Goal: Task Accomplishment & Management: Manage account settings

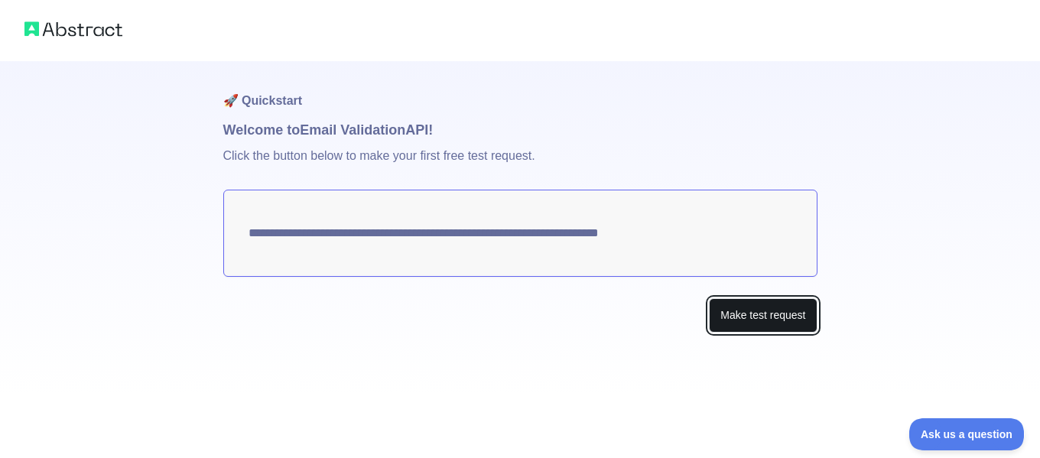
click at [767, 314] on button "Make test request" at bounding box center [763, 315] width 108 height 34
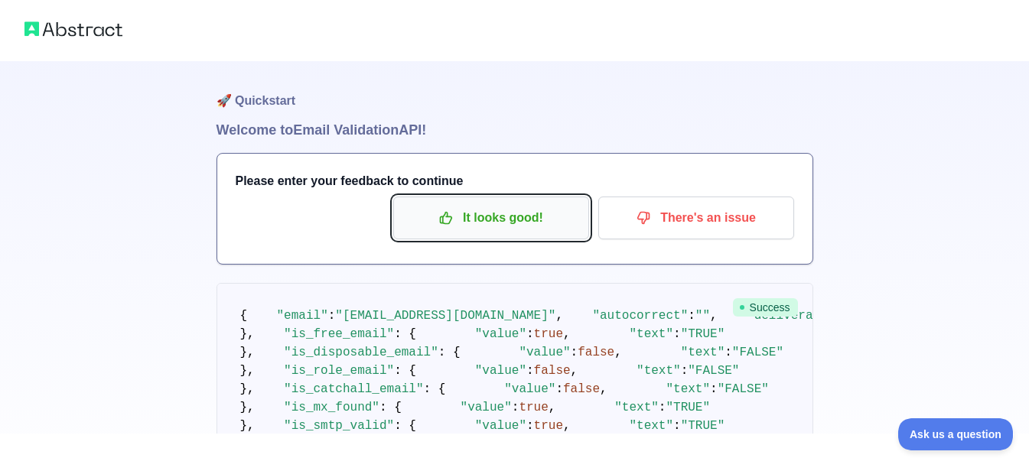
click at [535, 221] on p "It looks good!" at bounding box center [491, 218] width 173 height 26
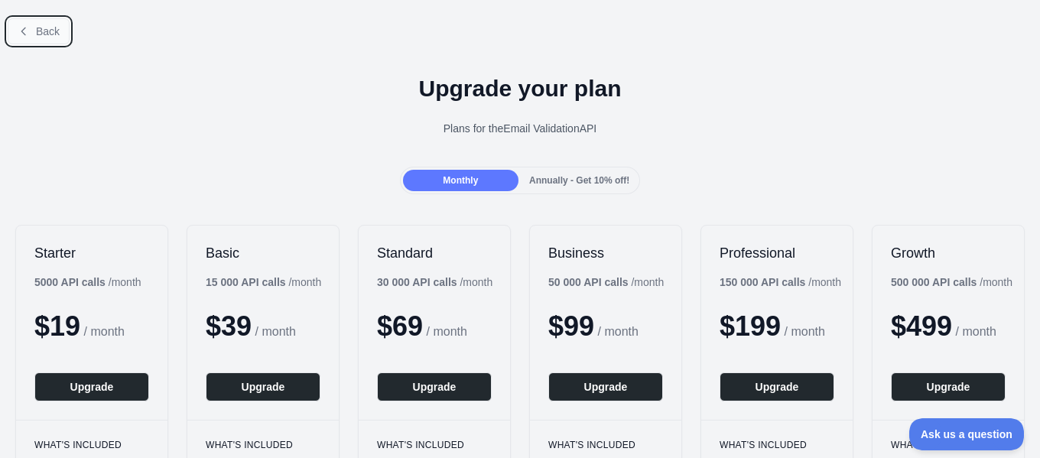
click at [41, 41] on button "Back" at bounding box center [39, 31] width 62 height 26
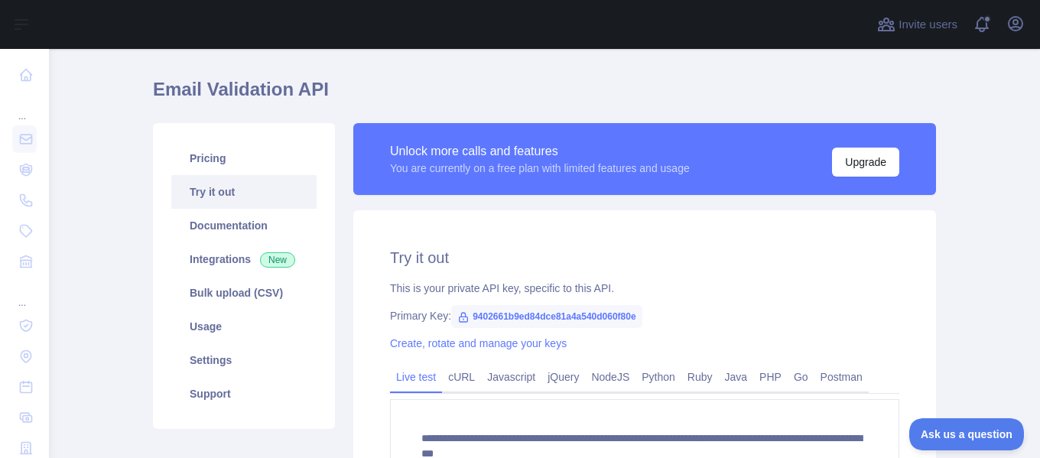
scroll to position [192, 0]
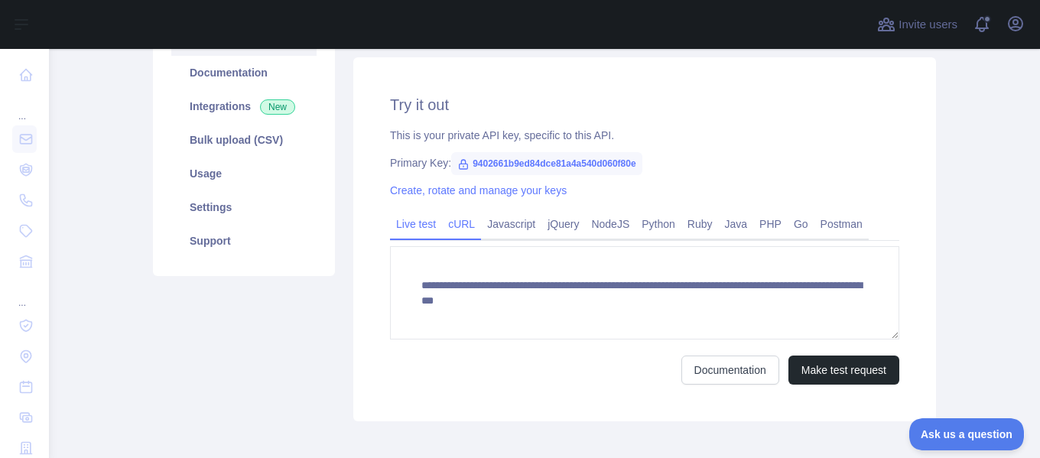
click at [457, 228] on link "cURL" at bounding box center [461, 224] width 39 height 24
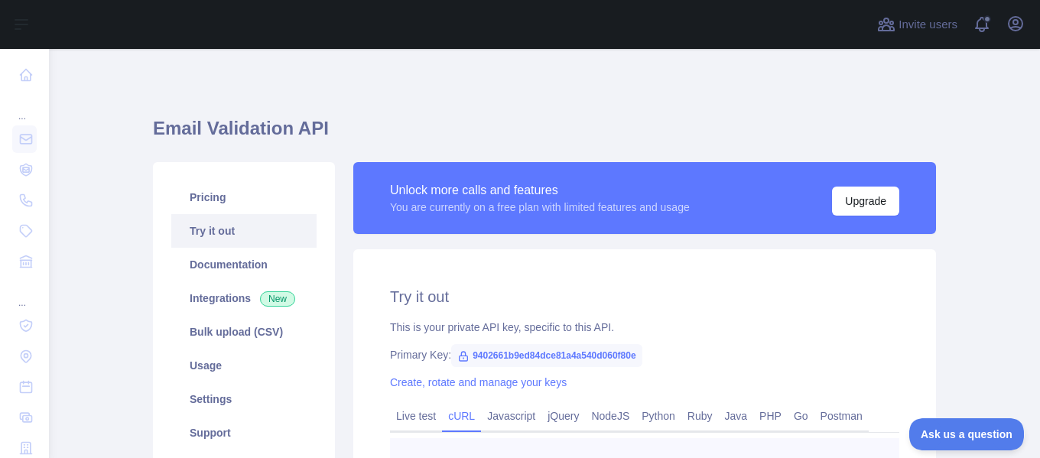
scroll to position [153, 0]
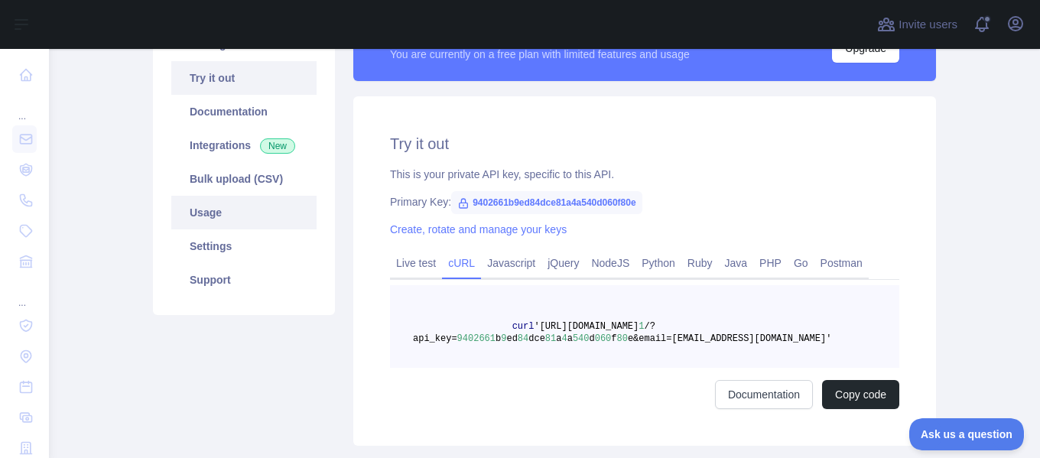
click at [199, 217] on link "Usage" at bounding box center [243, 213] width 145 height 34
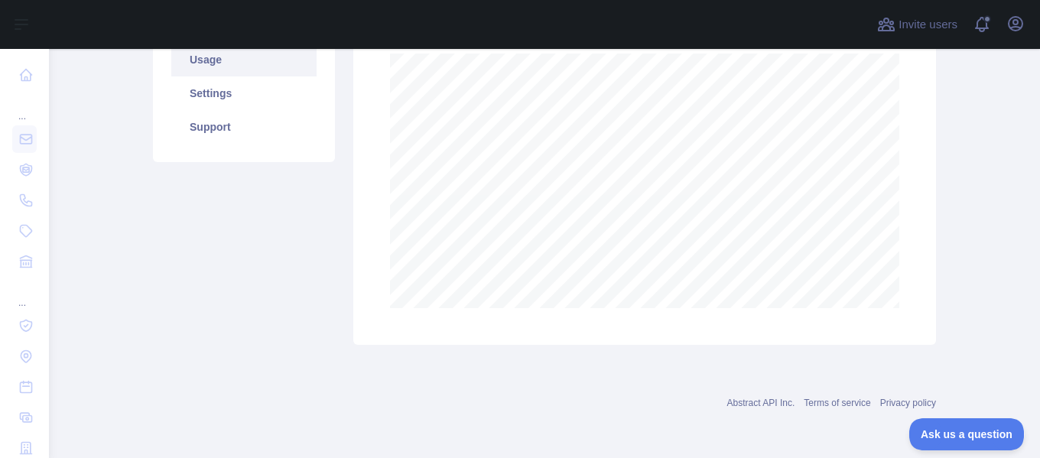
scroll to position [153, 0]
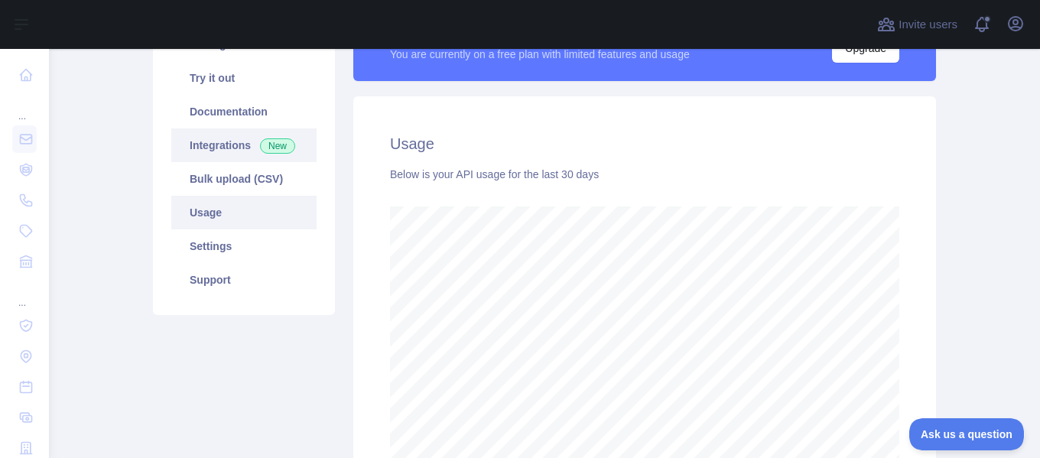
click at [226, 183] on link "Bulk upload (CSV)" at bounding box center [243, 179] width 145 height 34
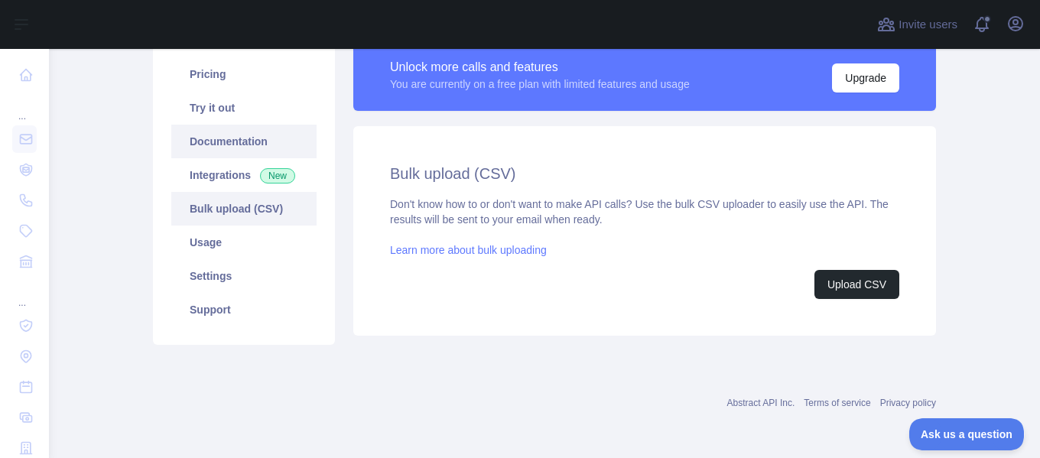
click at [223, 148] on link "Documentation" at bounding box center [243, 142] width 145 height 34
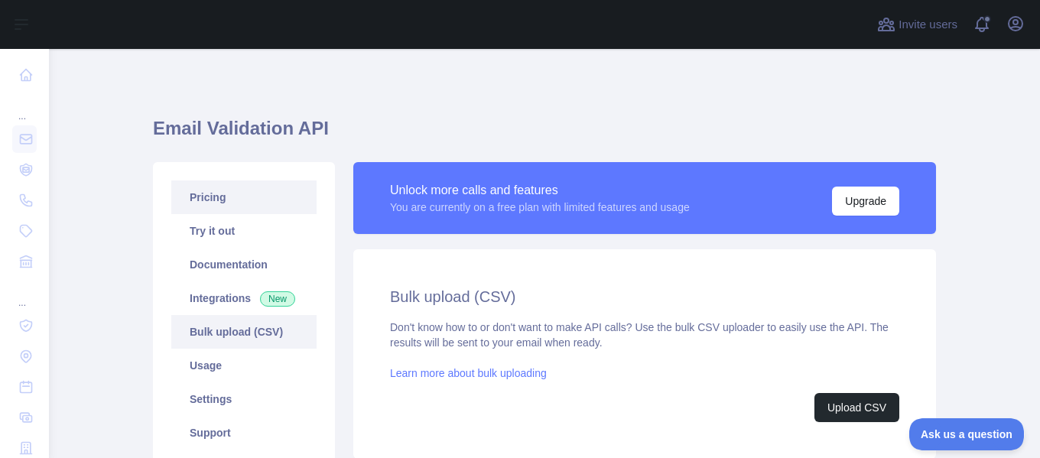
click at [220, 202] on link "Pricing" at bounding box center [243, 198] width 145 height 34
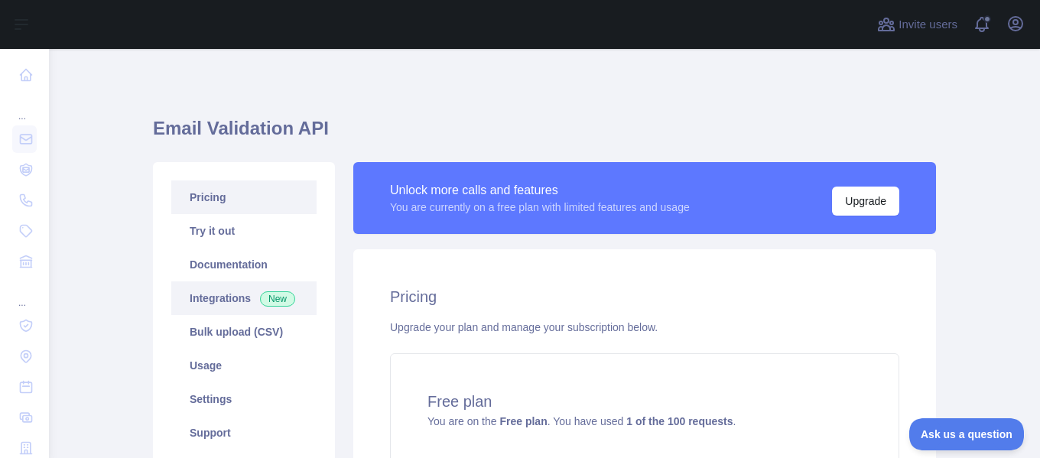
click at [219, 304] on link "Integrations New" at bounding box center [243, 299] width 145 height 34
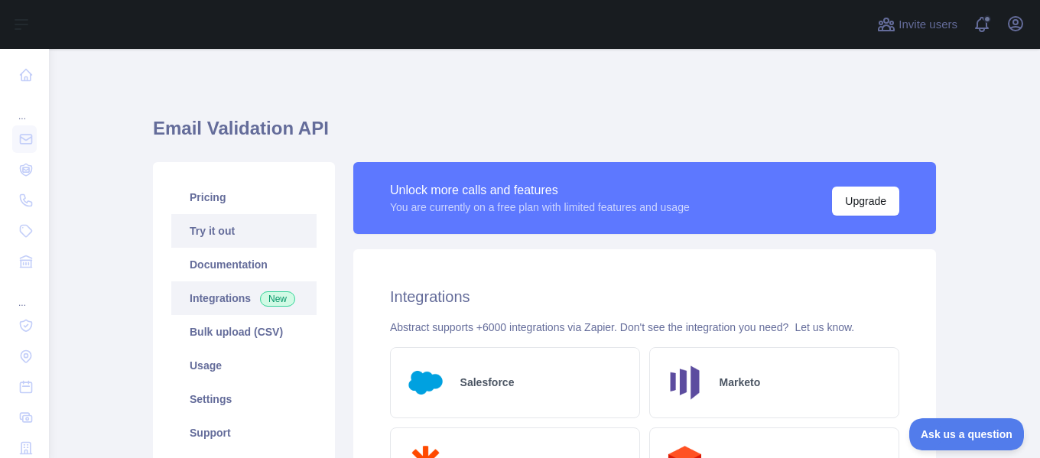
click at [212, 234] on link "Try it out" at bounding box center [243, 231] width 145 height 34
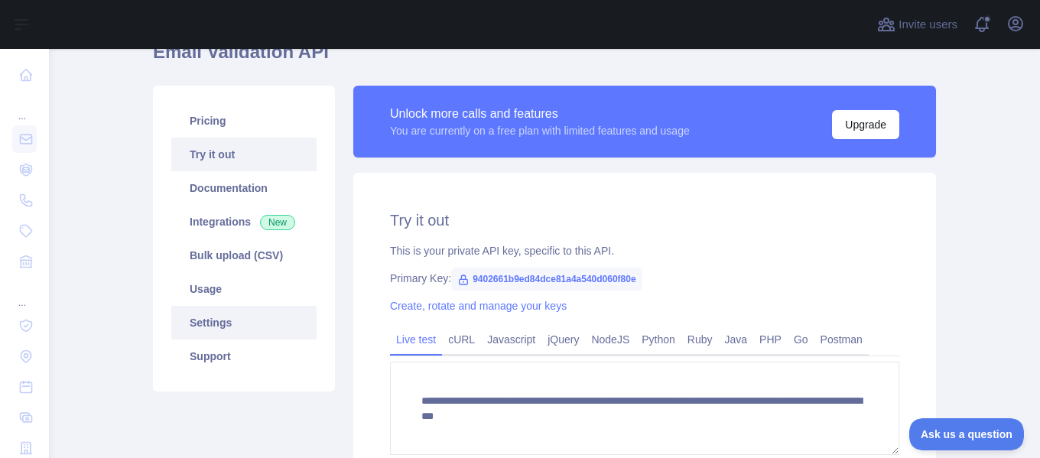
scroll to position [153, 0]
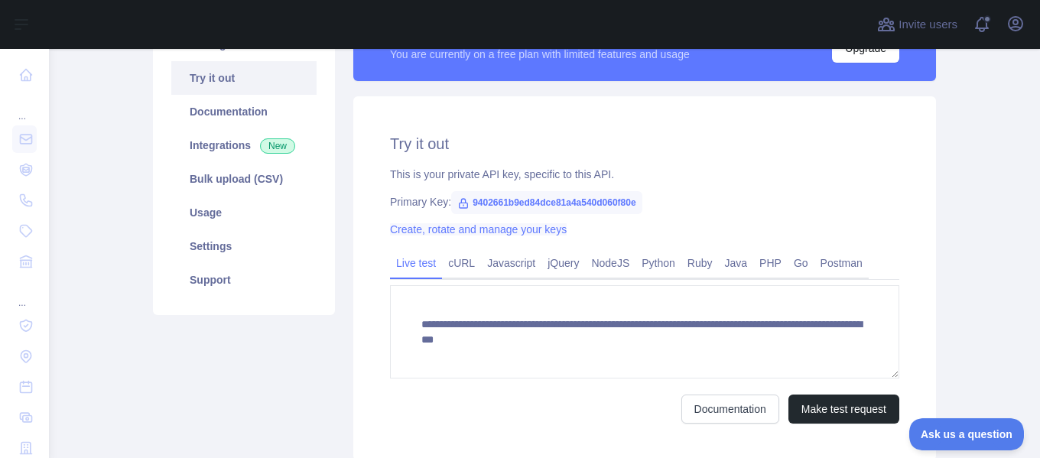
click at [502, 230] on link "Create, rotate and manage your keys" at bounding box center [478, 229] width 177 height 12
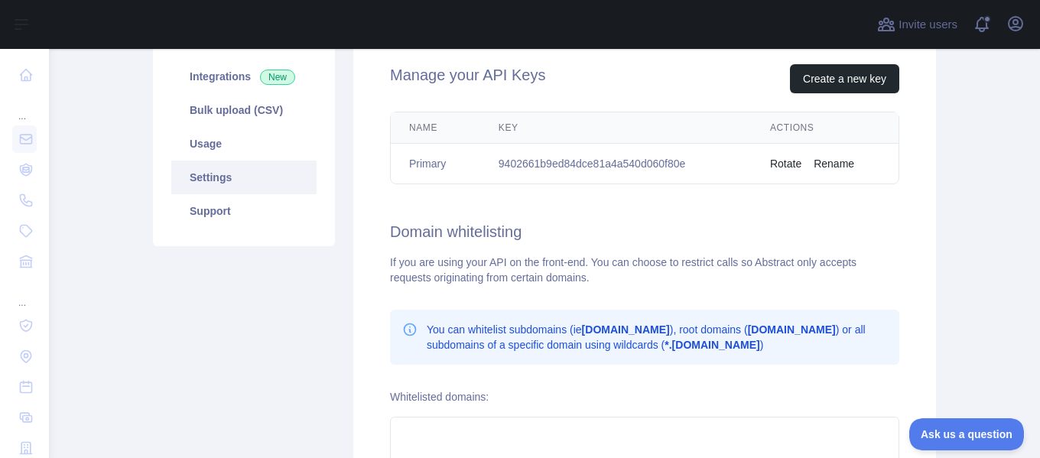
scroll to position [145, 0]
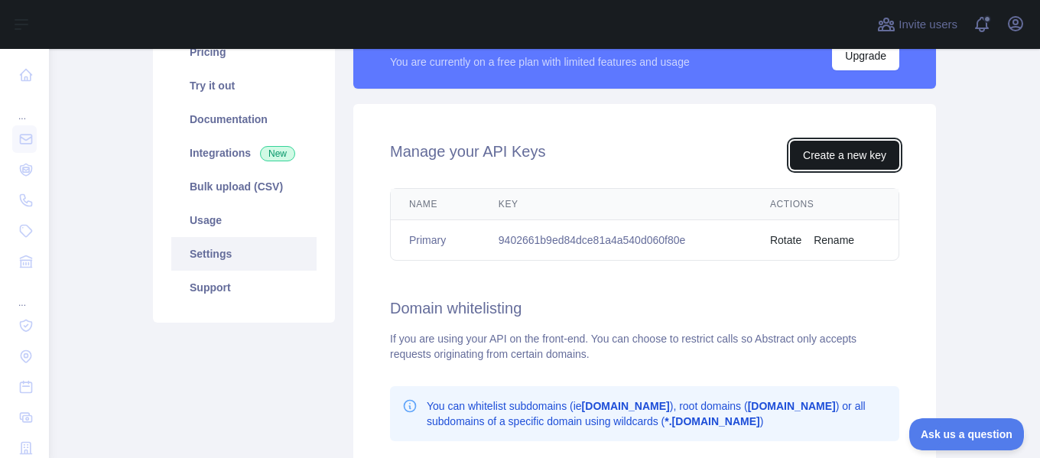
click at [820, 156] on button "Create a new key" at bounding box center [844, 155] width 109 height 29
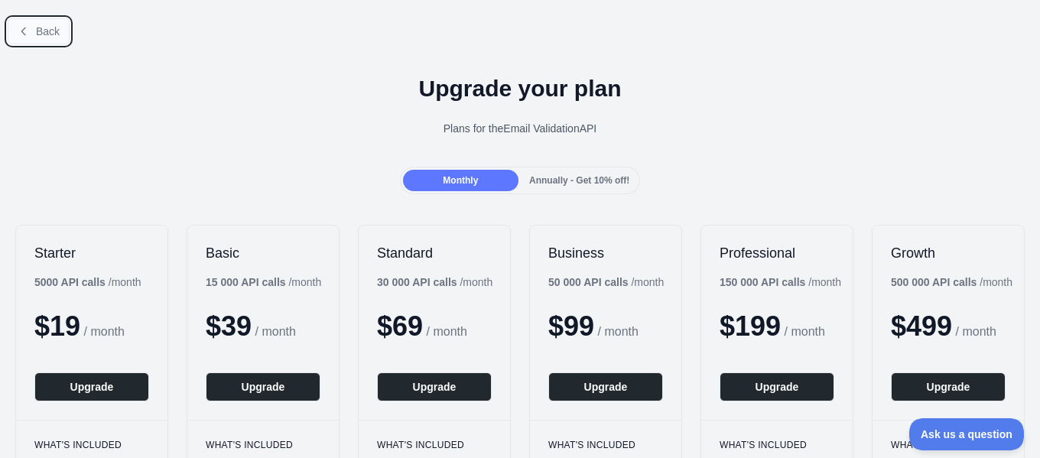
click at [42, 34] on span "Back" at bounding box center [48, 31] width 24 height 12
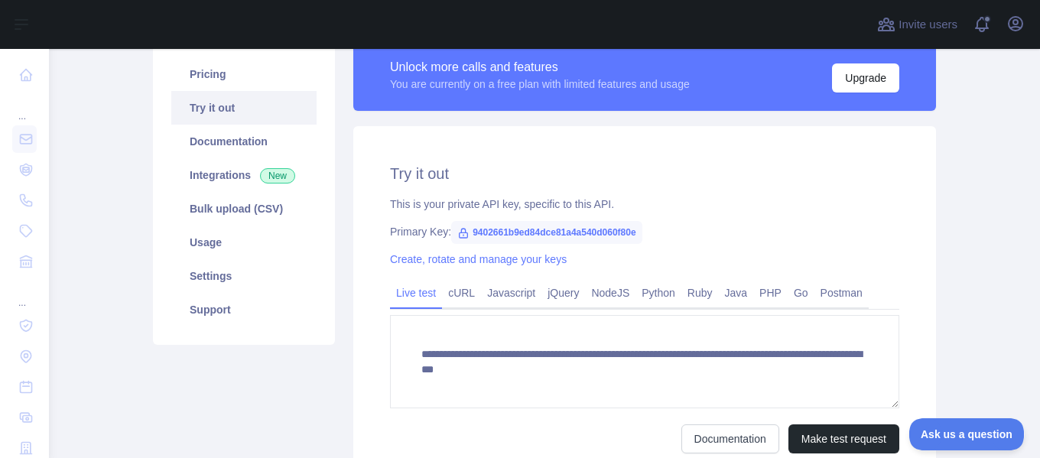
click at [565, 231] on span "9402661b9ed84dce81a4a540d060f80e" at bounding box center [546, 232] width 191 height 23
drag, startPoint x: 461, startPoint y: 231, endPoint x: 634, endPoint y: 239, distance: 173.1
click at [634, 239] on span "9402661b9ed84dce81a4a540d060f80e" at bounding box center [546, 232] width 191 height 23
copy span "9402661b9ed84dce81a4a540d060f80e"
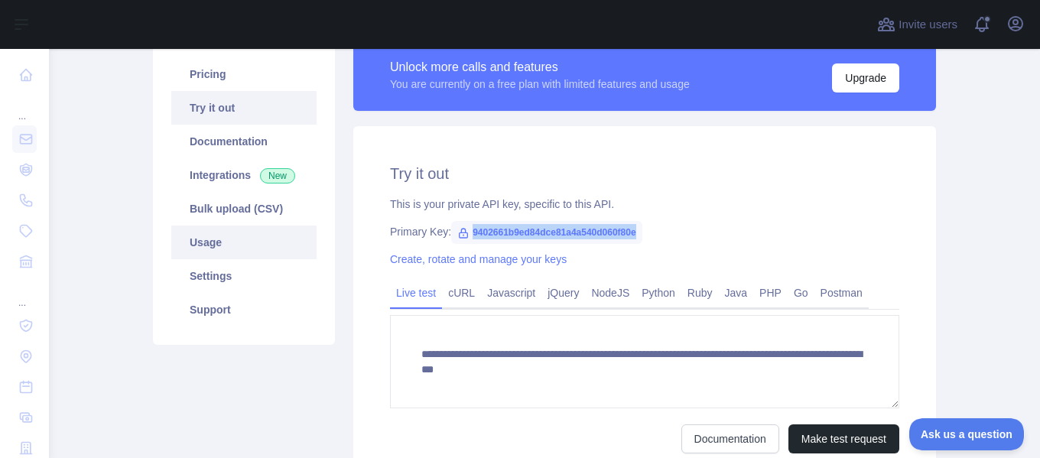
click at [207, 233] on link "Usage" at bounding box center [243, 243] width 145 height 34
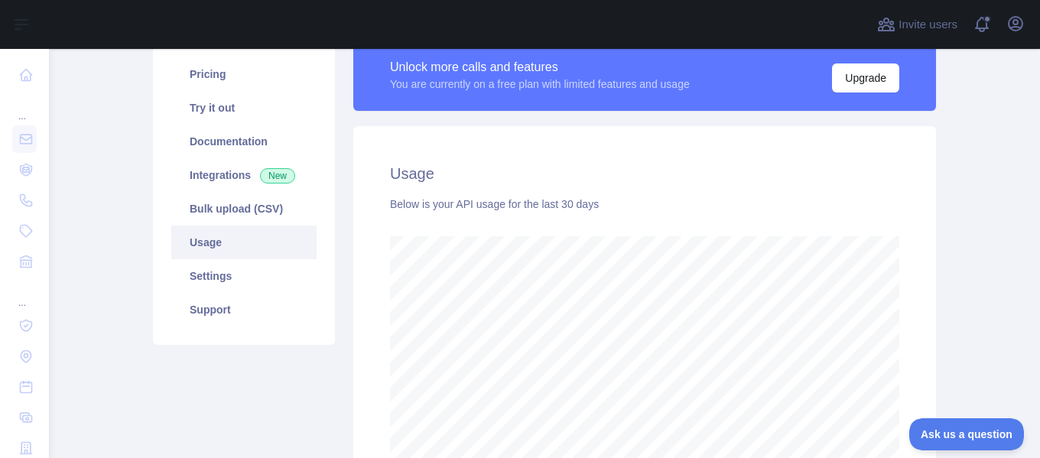
scroll to position [200, 0]
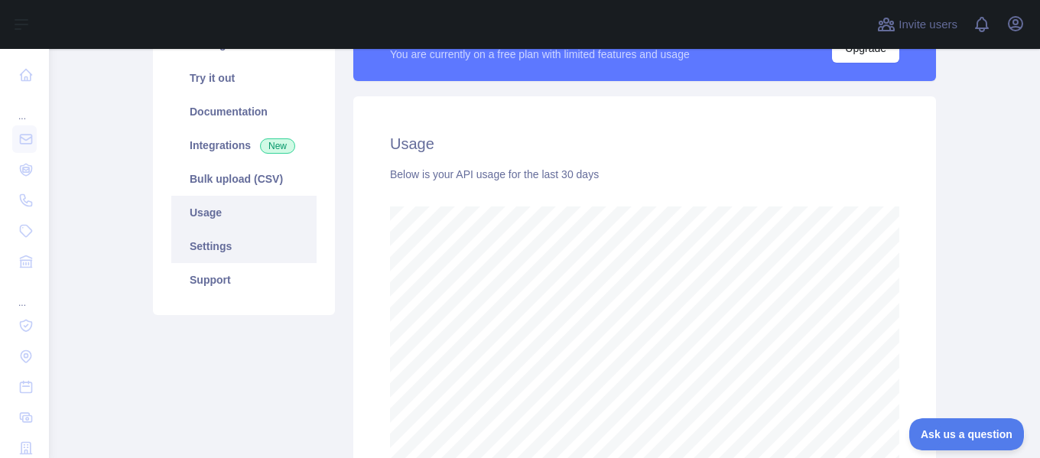
scroll to position [77, 0]
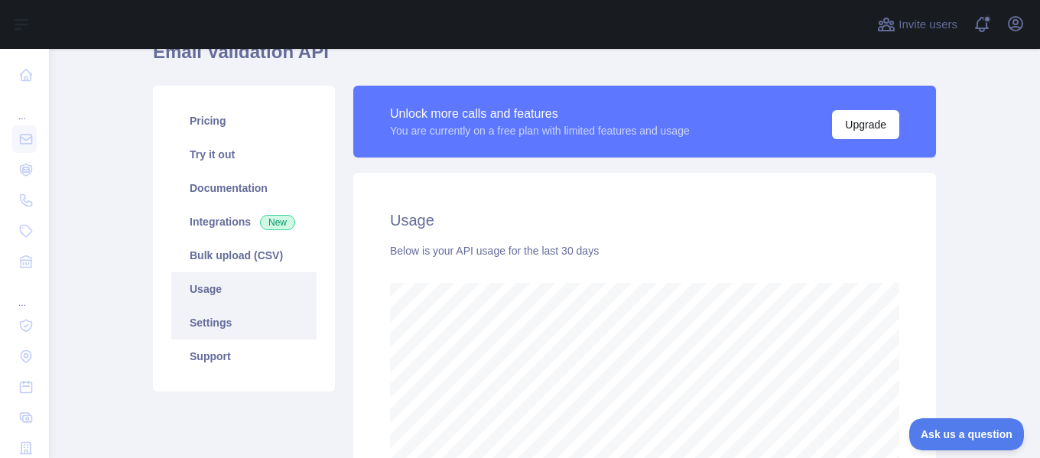
click at [211, 324] on link "Settings" at bounding box center [243, 323] width 145 height 34
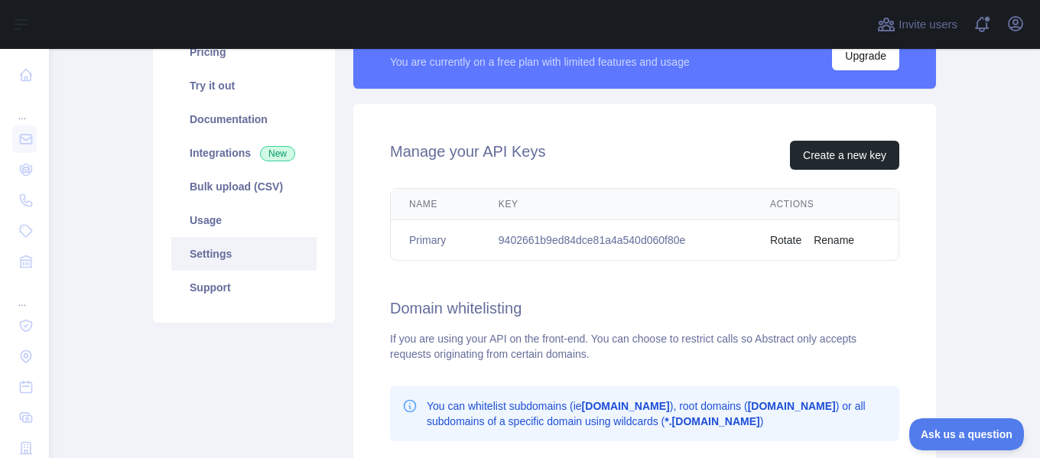
scroll to position [69, 0]
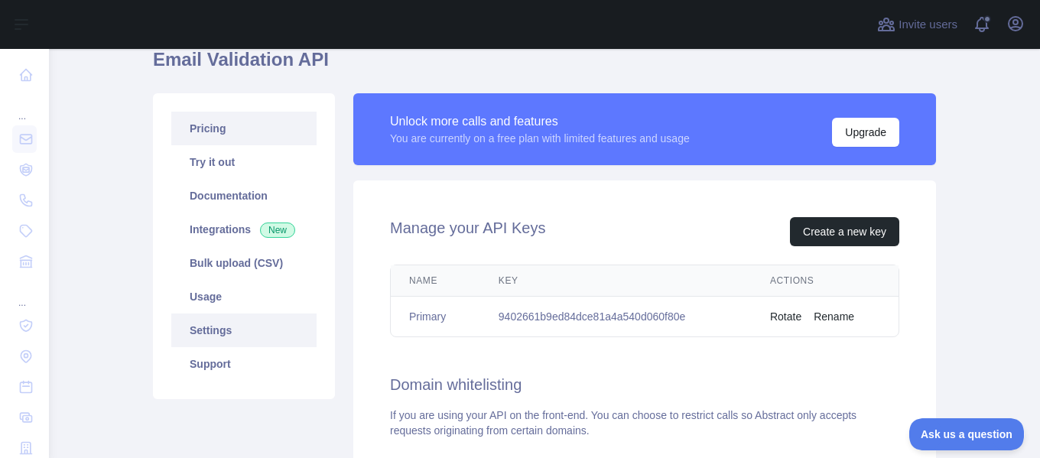
click at [211, 121] on link "Pricing" at bounding box center [243, 129] width 145 height 34
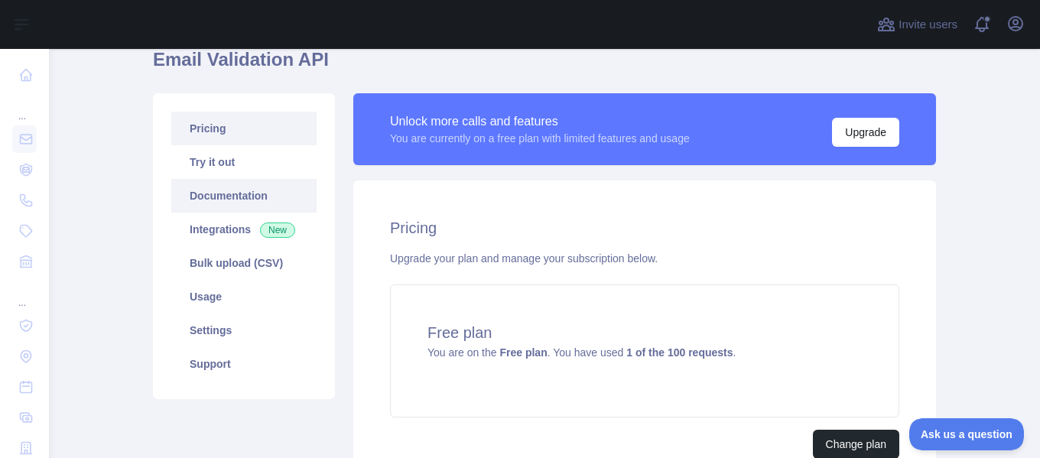
scroll to position [145, 0]
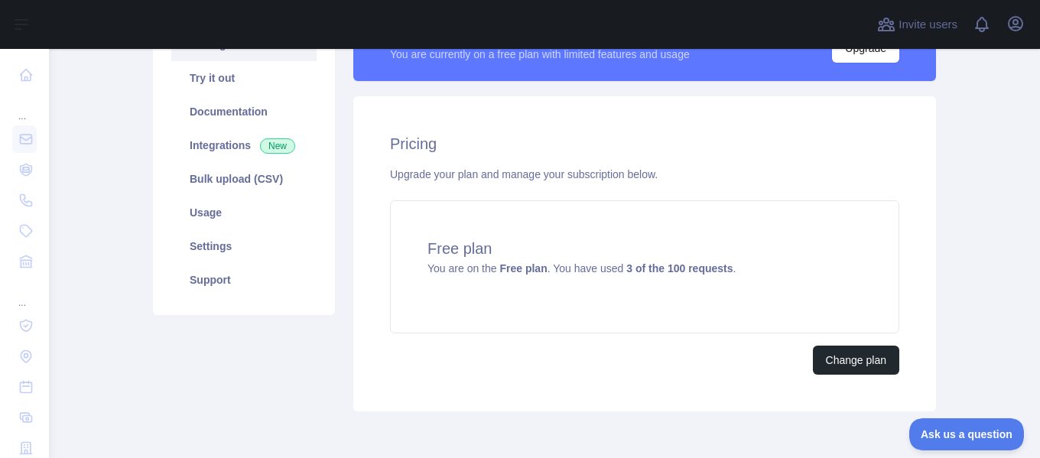
scroll to position [220, 0]
